Goal: Transaction & Acquisition: Purchase product/service

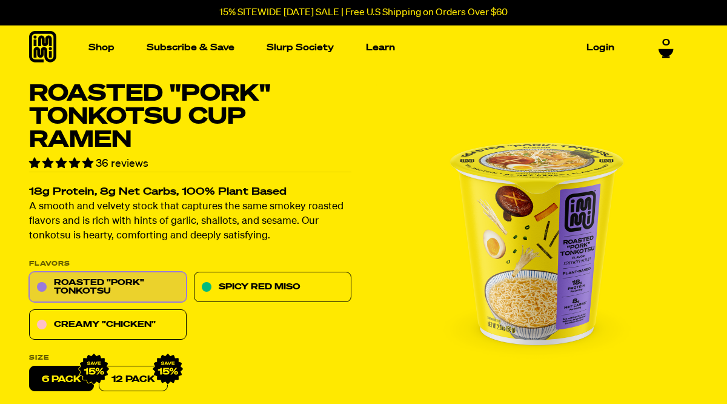
scroll to position [1, 0]
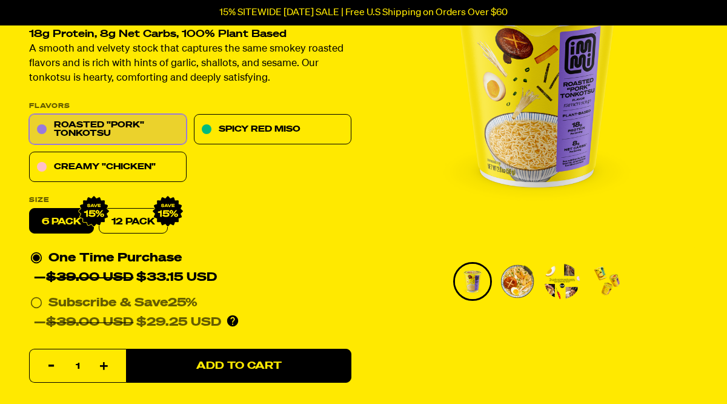
scroll to position [160, 0]
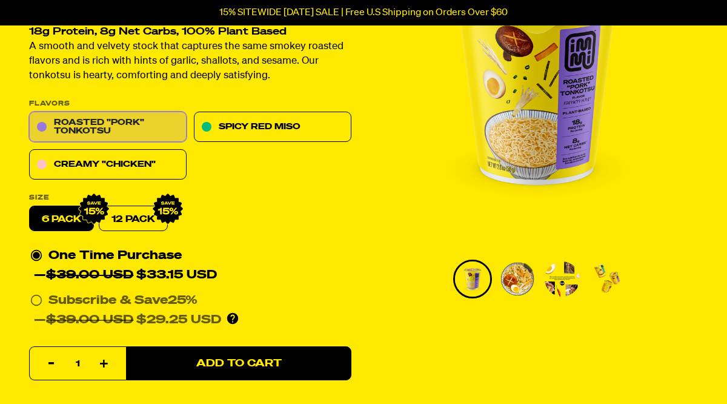
click at [161, 124] on link "Roasted "Pork" Tonkotsu" at bounding box center [108, 127] width 158 height 30
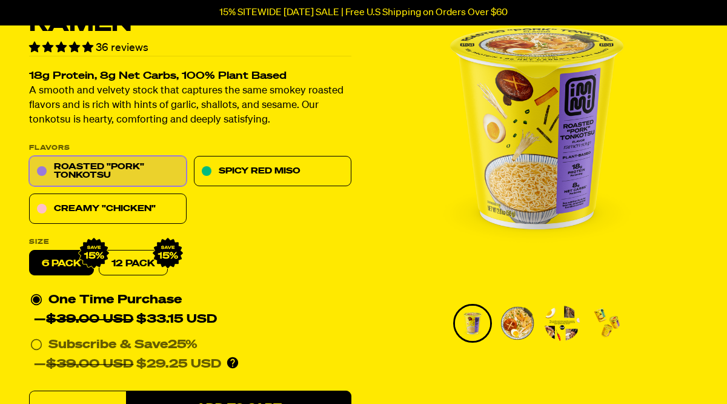
scroll to position [119, 0]
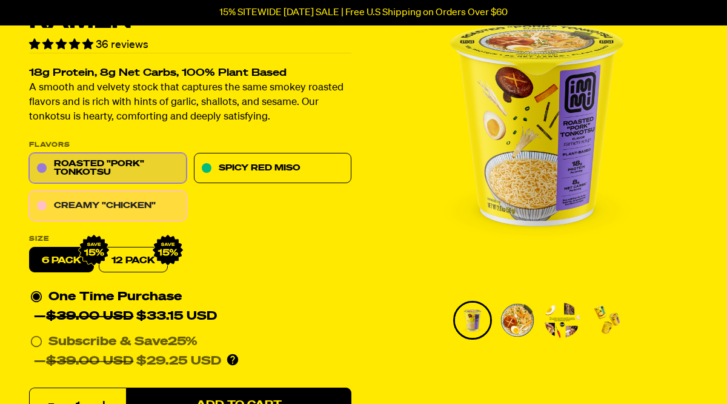
click at [135, 201] on link "Creamy "Chicken"" at bounding box center [108, 206] width 158 height 30
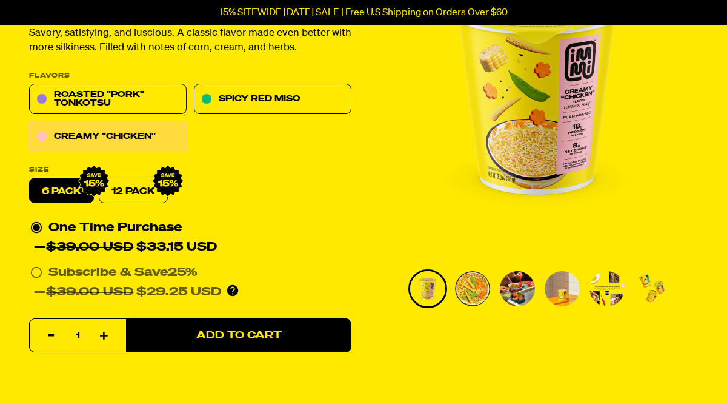
scroll to position [158, 0]
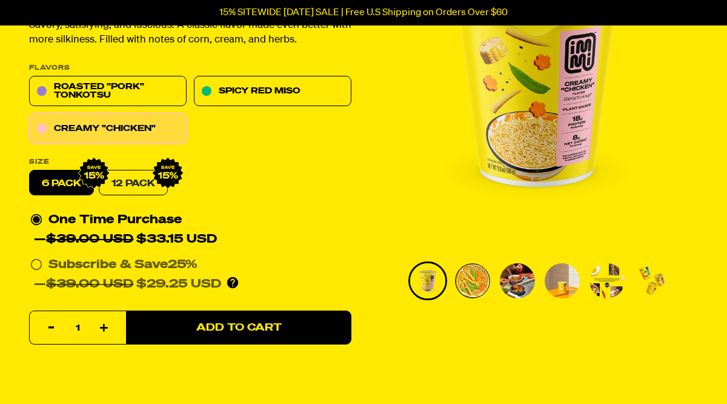
click at [147, 186] on link "12 Pack" at bounding box center [133, 182] width 69 height 25
radio input "false"
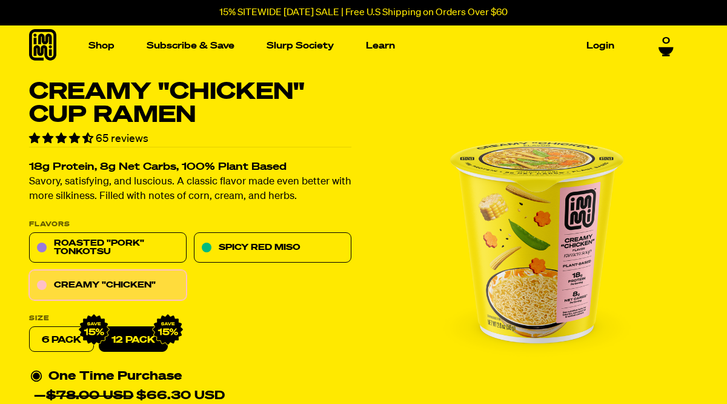
scroll to position [0, 0]
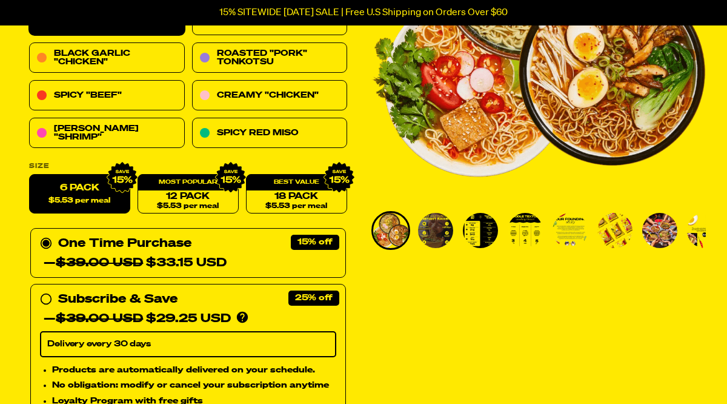
scroll to position [222, 0]
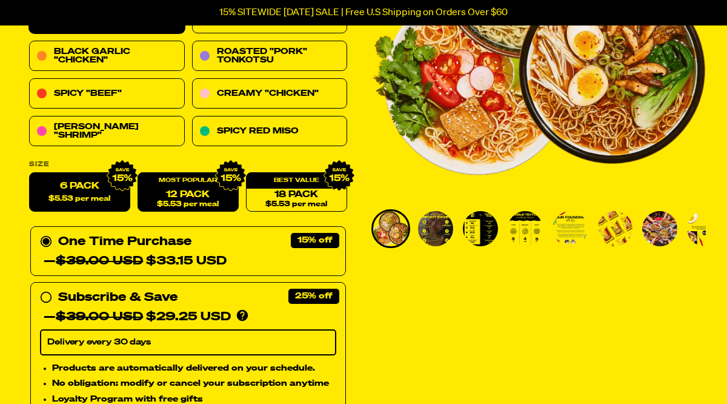
click at [173, 198] on link "12 Pack $5.53 per meal" at bounding box center [188, 192] width 101 height 39
radio input "false"
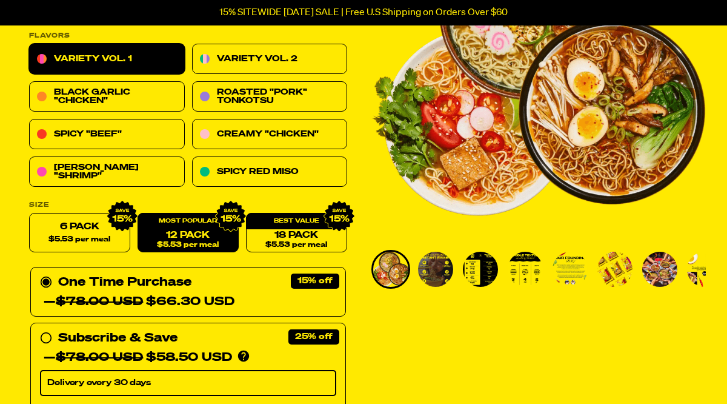
scroll to position [0, 0]
